Goal: Task Accomplishment & Management: Manage account settings

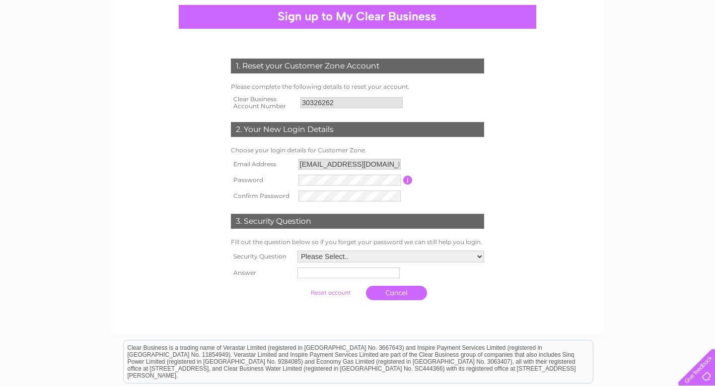
scroll to position [101, 0]
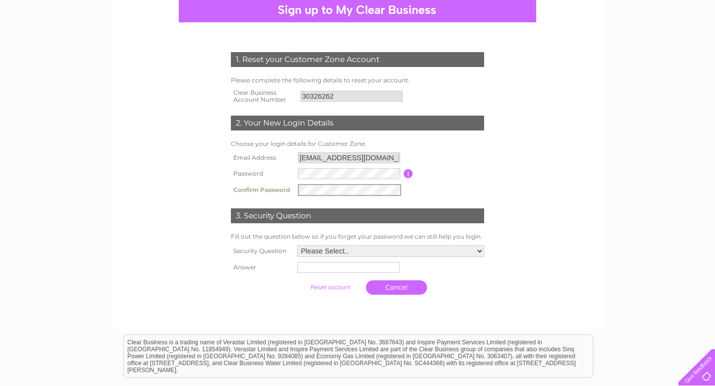
click at [451, 283] on td "Cancel" at bounding box center [391, 287] width 192 height 24
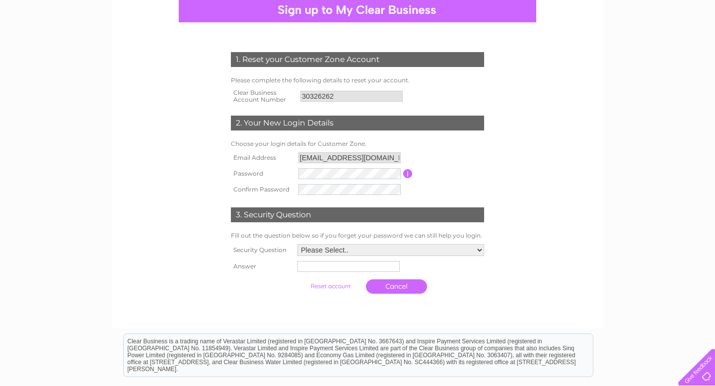
click at [479, 251] on select "Please Select.. In what town or city was your first job? In what town or city d…" at bounding box center [390, 250] width 187 height 12
select select "1"
click at [296, 245] on select "Please Select.. In what town or city was your first job? In what town or city d…" at bounding box center [390, 250] width 188 height 13
click at [327, 271] on input "text" at bounding box center [347, 267] width 102 height 11
type input "h"
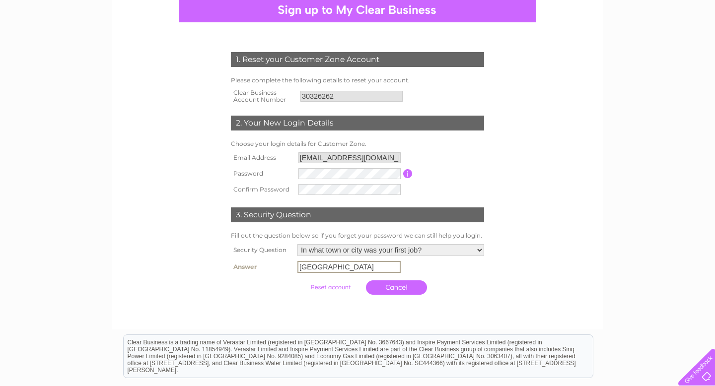
type input "Hong Kong"
click at [468, 282] on td "Cancel" at bounding box center [391, 287] width 192 height 24
click at [408, 176] on input "button" at bounding box center [407, 173] width 9 height 9
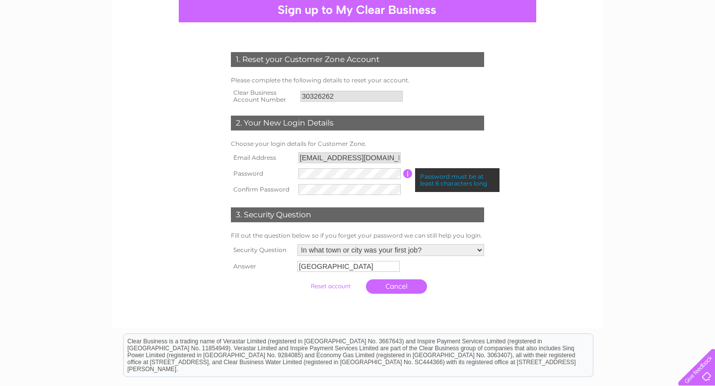
click at [510, 197] on form "1. Reset your Customer Zone Account Please complete the following details to re…" at bounding box center [357, 175] width 473 height 286
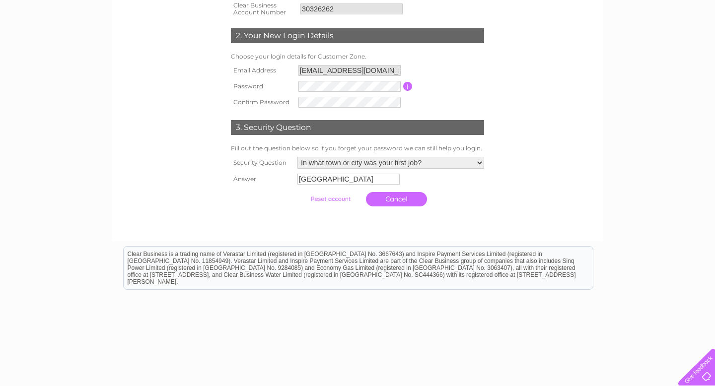
scroll to position [209, 0]
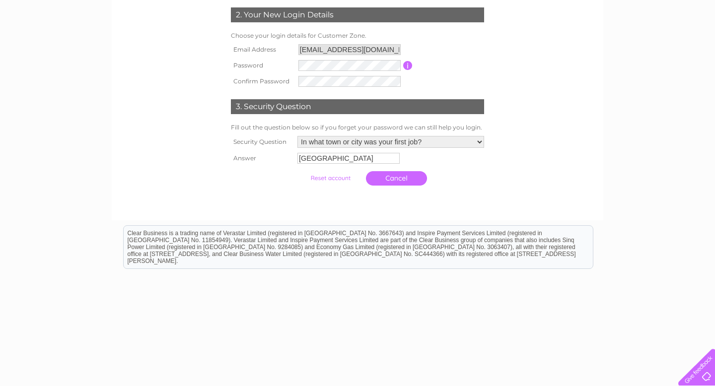
click at [338, 179] on input "submit" at bounding box center [330, 178] width 61 height 14
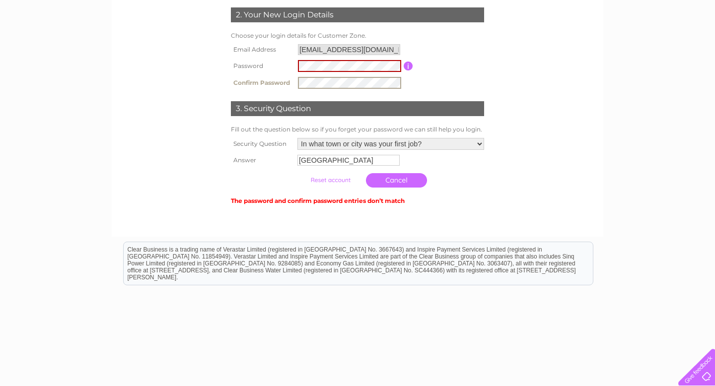
click at [468, 183] on td "Cancel" at bounding box center [391, 180] width 192 height 24
click at [409, 67] on input "button" at bounding box center [408, 66] width 9 height 9
click at [408, 69] on input "button" at bounding box center [408, 66] width 9 height 9
click at [427, 81] on table "Email Address sarakiukltd@hotmail.com Password Password must be at least 6 char…" at bounding box center [357, 67] width 258 height 50
click at [437, 83] on table "Email Address sarakiukltd@hotmail.com Password Password must be at least 6 char…" at bounding box center [357, 67] width 258 height 50
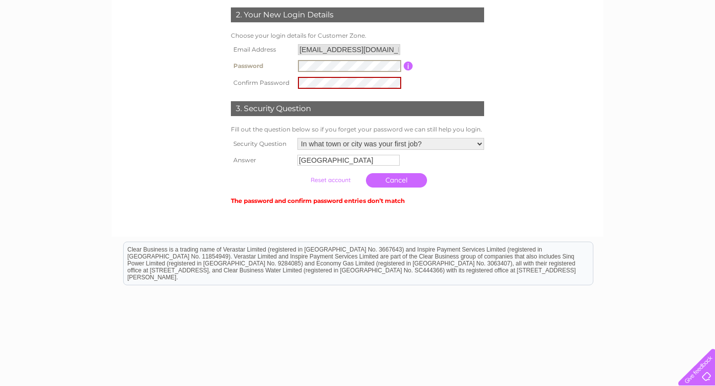
click at [437, 85] on table "Email Address sarakiukltd@hotmail.com Password Password must be at least 6 char…" at bounding box center [357, 67] width 258 height 50
click at [410, 69] on input "button" at bounding box center [408, 66] width 9 height 9
click at [440, 68] on td "Password must be at least 6 characters long" at bounding box center [449, 66] width 73 height 17
click at [478, 49] on table "Email Address sarakiukltd@hotmail.com Password Password must be at least 6 char…" at bounding box center [357, 67] width 258 height 50
click at [409, 68] on input "button" at bounding box center [408, 66] width 9 height 9
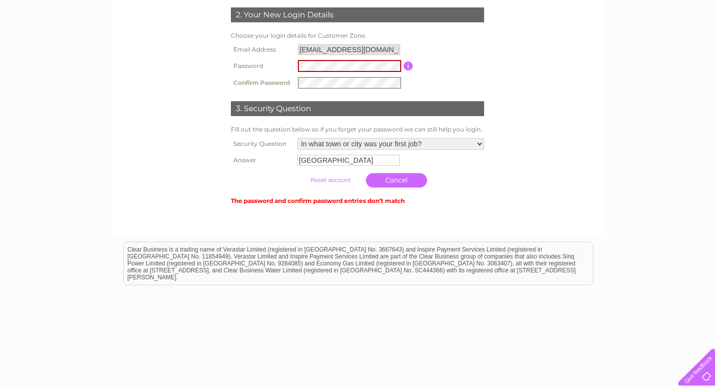
click at [425, 86] on table "Email Address sarakiukltd@hotmail.com Password Password must be at least 6 char…" at bounding box center [357, 67] width 258 height 50
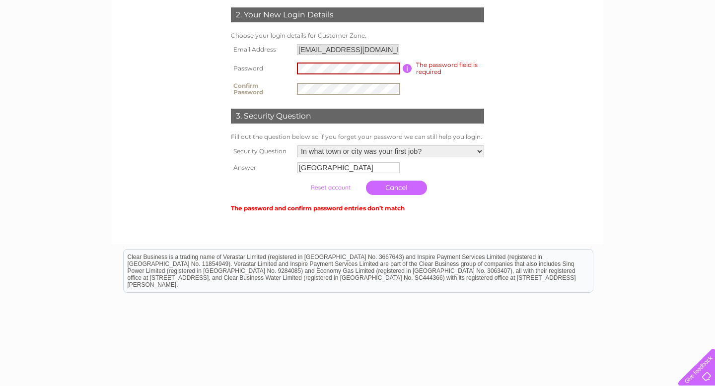
click at [427, 93] on table "Email Address sarakiukltd@hotmail.com Password The password field is required P…" at bounding box center [357, 70] width 258 height 57
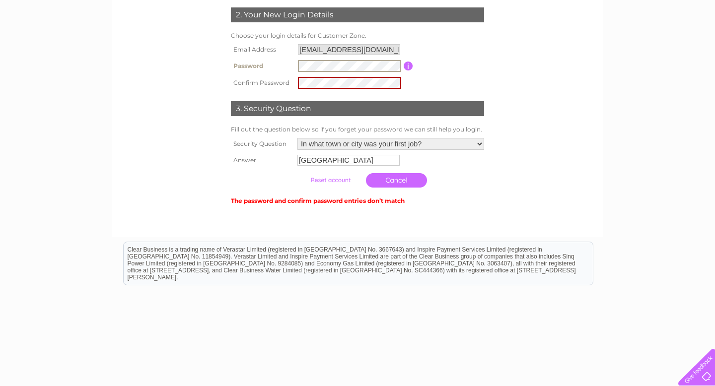
click at [409, 88] on table "Email Address sarakiukltd@hotmail.com Password Password must be at least 6 char…" at bounding box center [357, 67] width 258 height 50
click at [462, 174] on td "Cancel" at bounding box center [391, 180] width 192 height 24
click at [321, 180] on input "submit" at bounding box center [330, 180] width 61 height 14
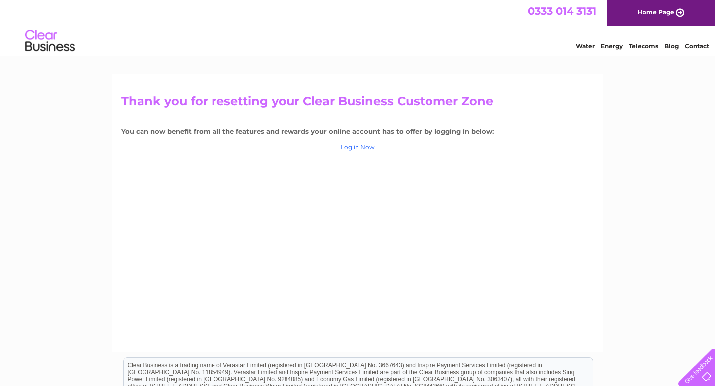
click at [352, 147] on link "Log in Now" at bounding box center [358, 146] width 34 height 7
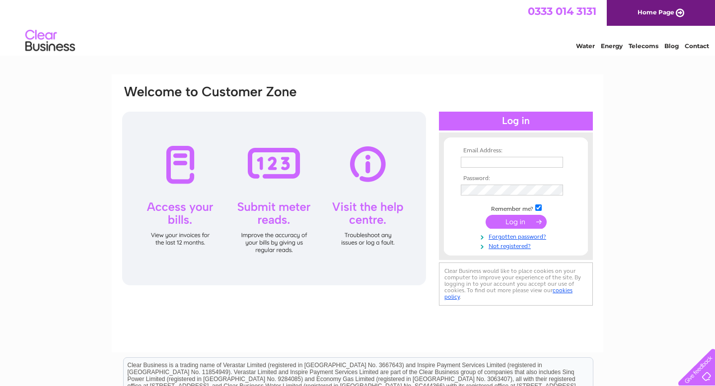
type input "sarakiukltd@hotmail.com"
click at [515, 224] on input "submit" at bounding box center [515, 222] width 61 height 14
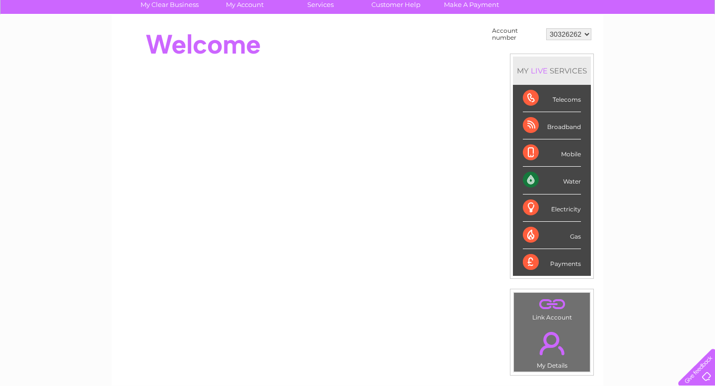
scroll to position [79, 0]
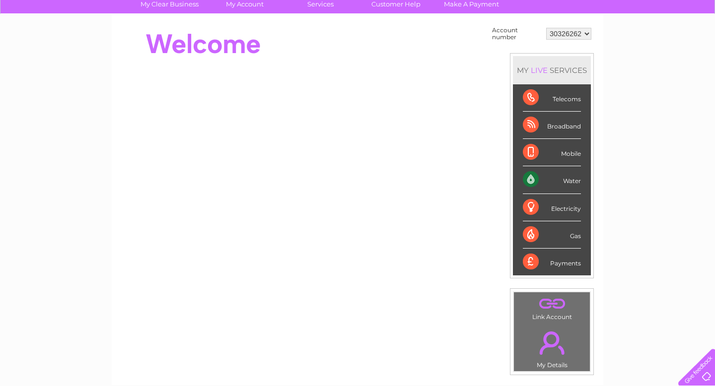
click at [535, 180] on div "Water" at bounding box center [552, 179] width 58 height 27
click at [558, 180] on div "Water" at bounding box center [552, 179] width 58 height 27
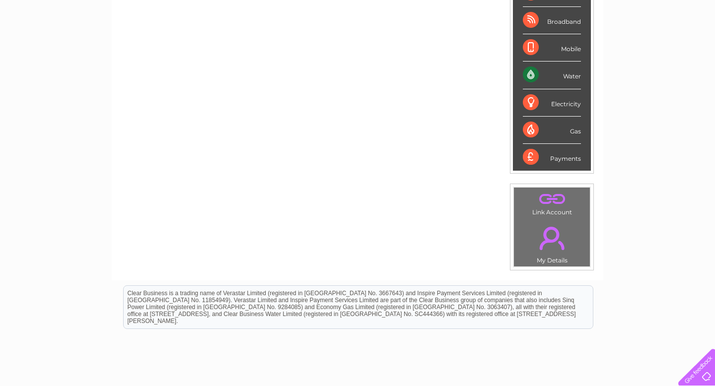
scroll to position [184, 0]
click at [542, 229] on link "." at bounding box center [551, 238] width 71 height 35
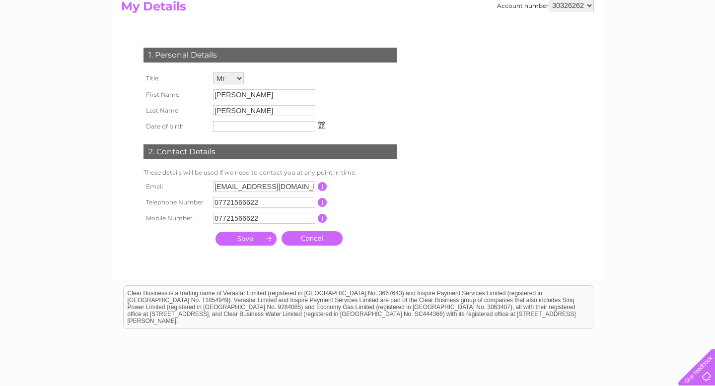
scroll to position [119, 0]
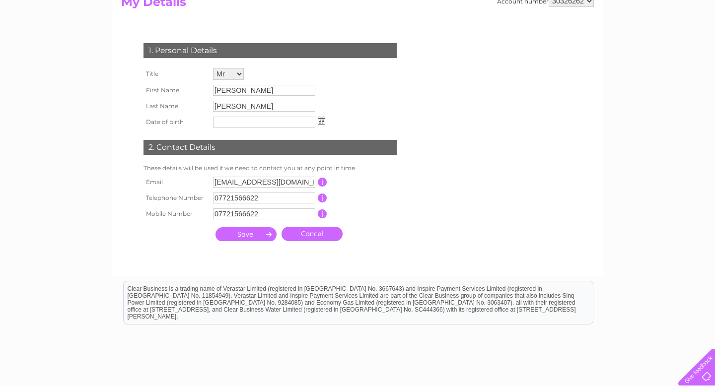
click at [247, 236] on input "submit" at bounding box center [245, 234] width 61 height 14
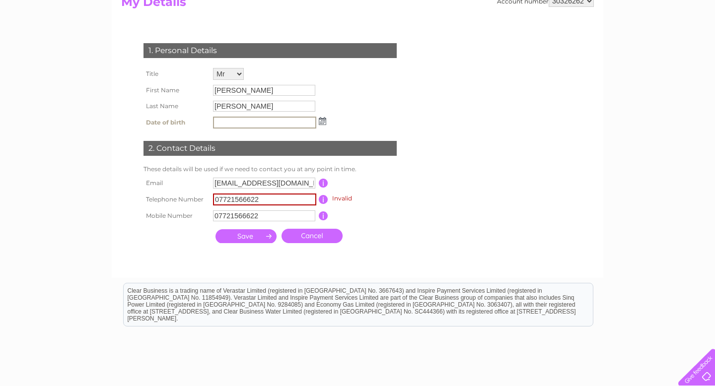
click at [219, 202] on input "07721566622" at bounding box center [264, 200] width 103 height 12
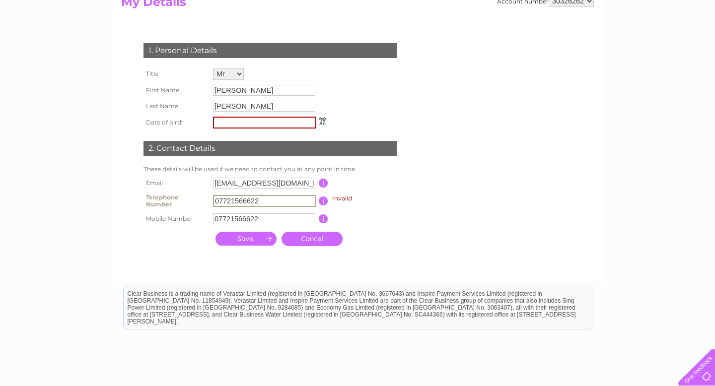
click at [378, 227] on div "1. Personal Details Title Mr Mrs Ms Miss Dr Rev Prof Other First Name Baljit Si…" at bounding box center [272, 141] width 302 height 217
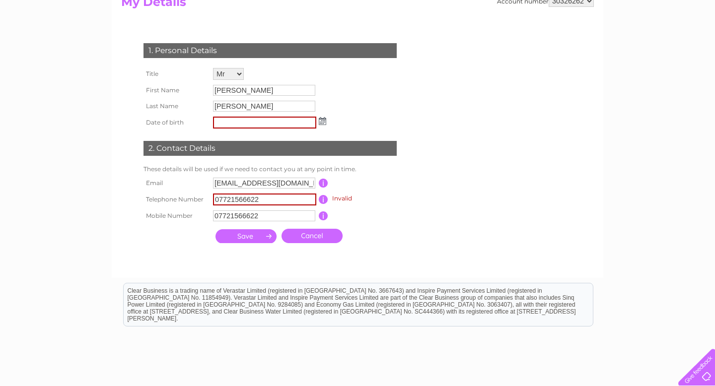
click at [275, 201] on input "07721566622" at bounding box center [264, 200] width 103 height 12
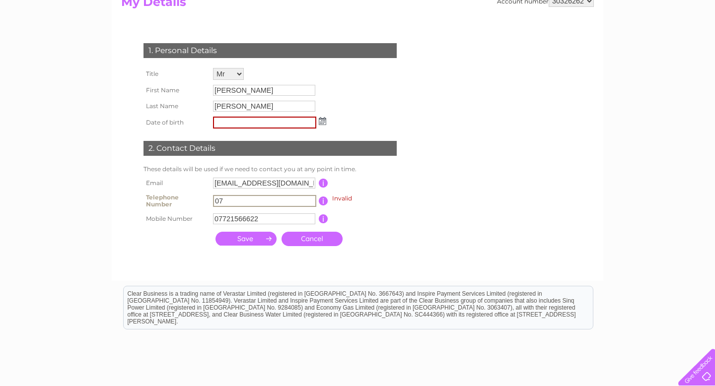
type input "0"
click at [375, 209] on tbody "Email sarakiukltd@hotmail.com This should be a valid email address Telephone Nu…" at bounding box center [274, 201] width 267 height 52
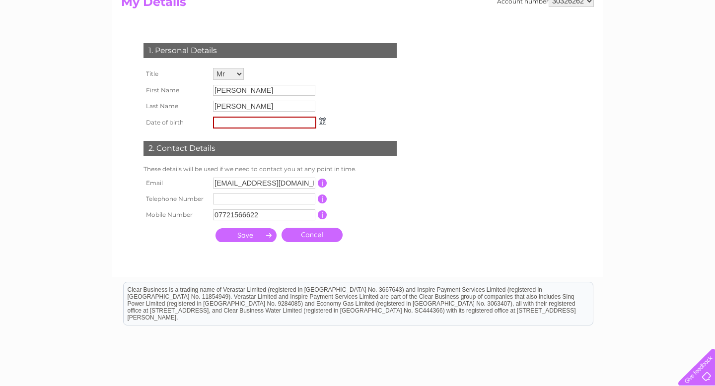
click at [248, 237] on input "submit" at bounding box center [245, 235] width 61 height 14
type input "02/01/1955"
click at [376, 192] on td "This should be a valid landline telephone number starting with either 01, 02, 0…" at bounding box center [366, 199] width 79 height 16
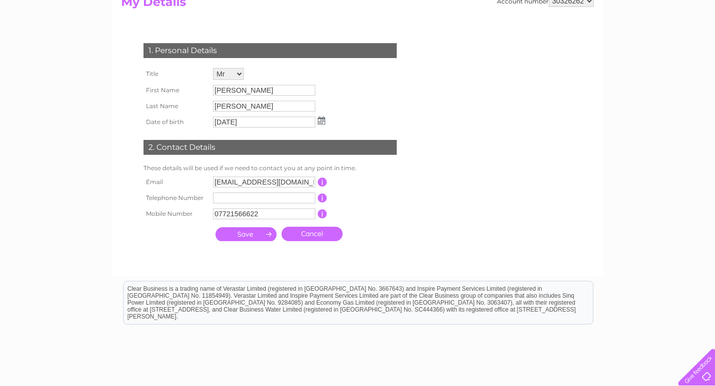
click at [252, 235] on input "submit" at bounding box center [245, 234] width 61 height 14
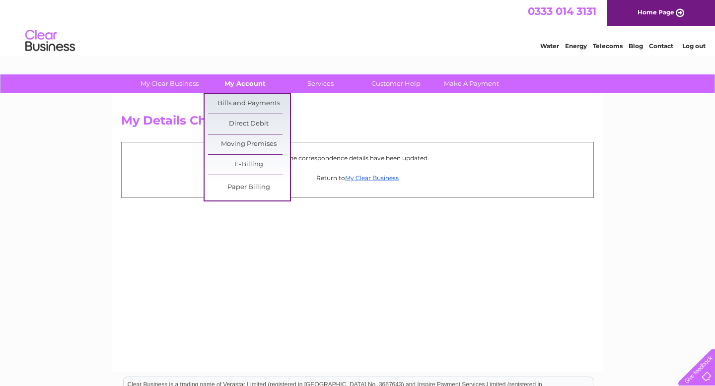
click at [247, 82] on link "My Account" at bounding box center [245, 83] width 82 height 18
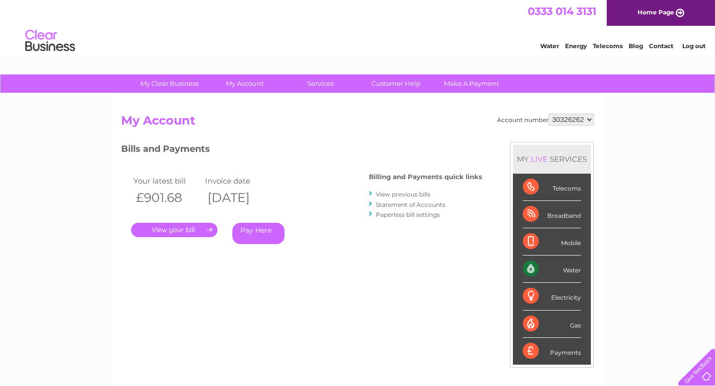
click at [175, 231] on link "." at bounding box center [174, 230] width 86 height 14
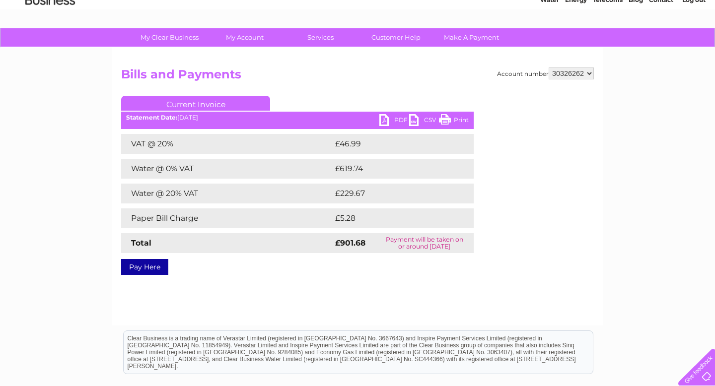
scroll to position [62, 0]
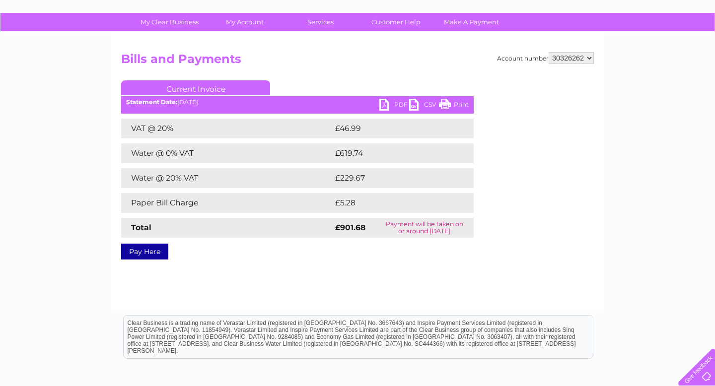
click at [400, 107] on link "PDF" at bounding box center [394, 106] width 30 height 14
